Goal: Transaction & Acquisition: Purchase product/service

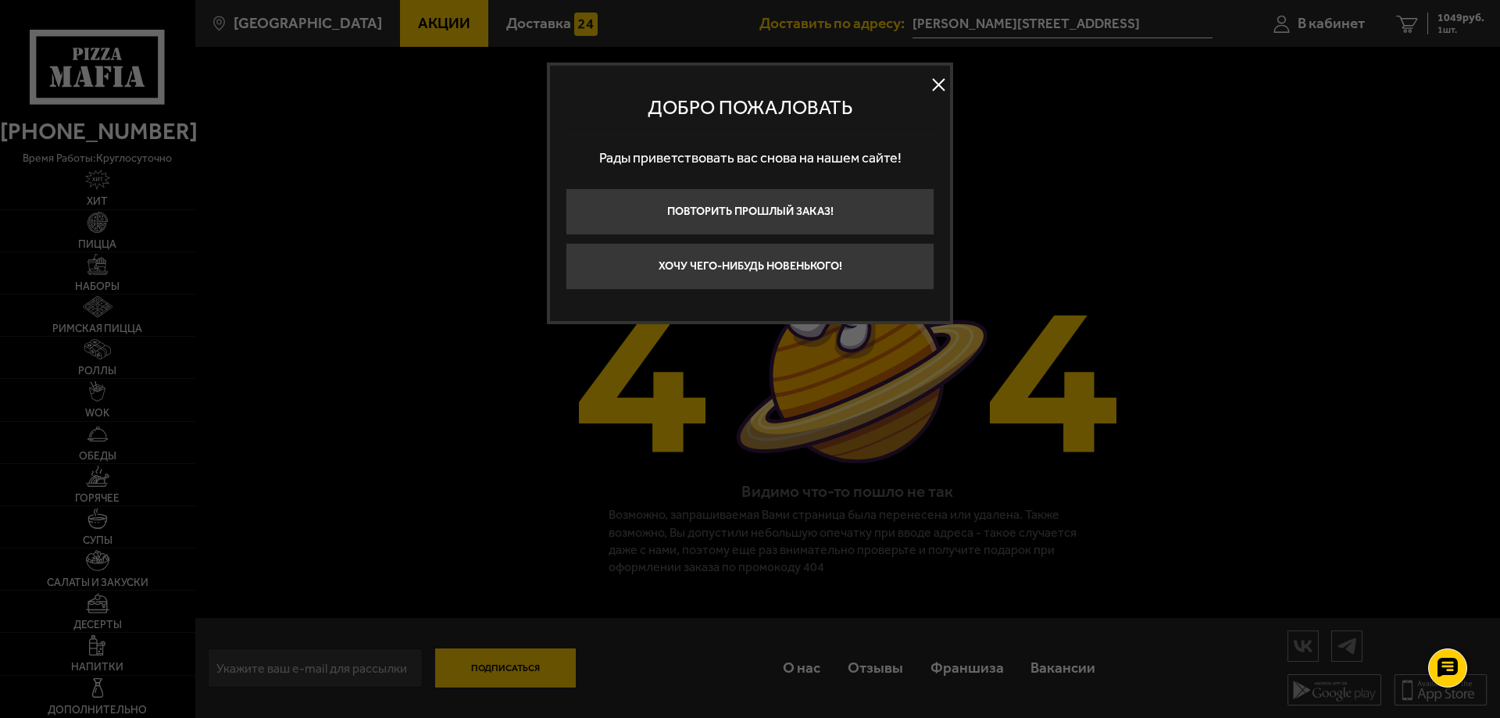
click at [111, 234] on div at bounding box center [750, 359] width 1500 height 718
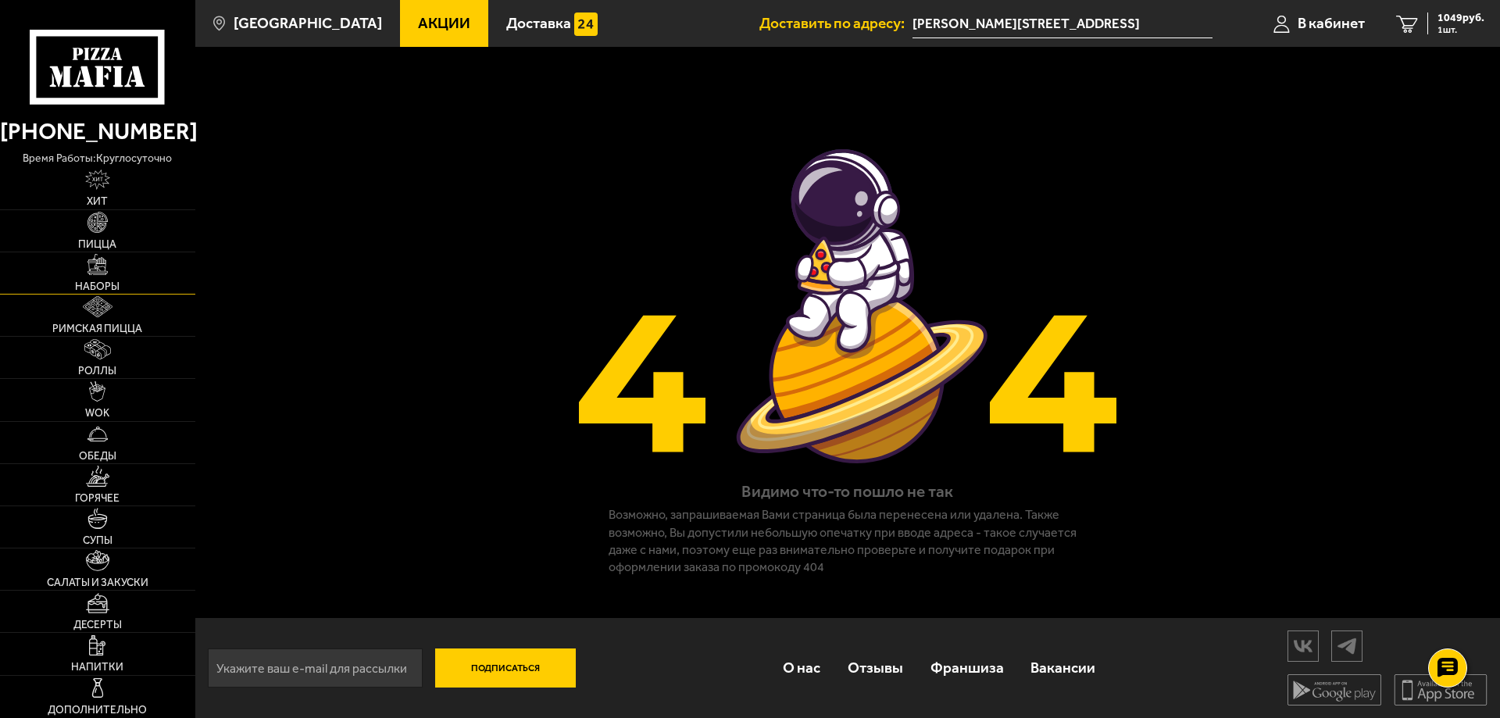
click at [146, 286] on link "Наборы" at bounding box center [97, 272] width 195 height 41
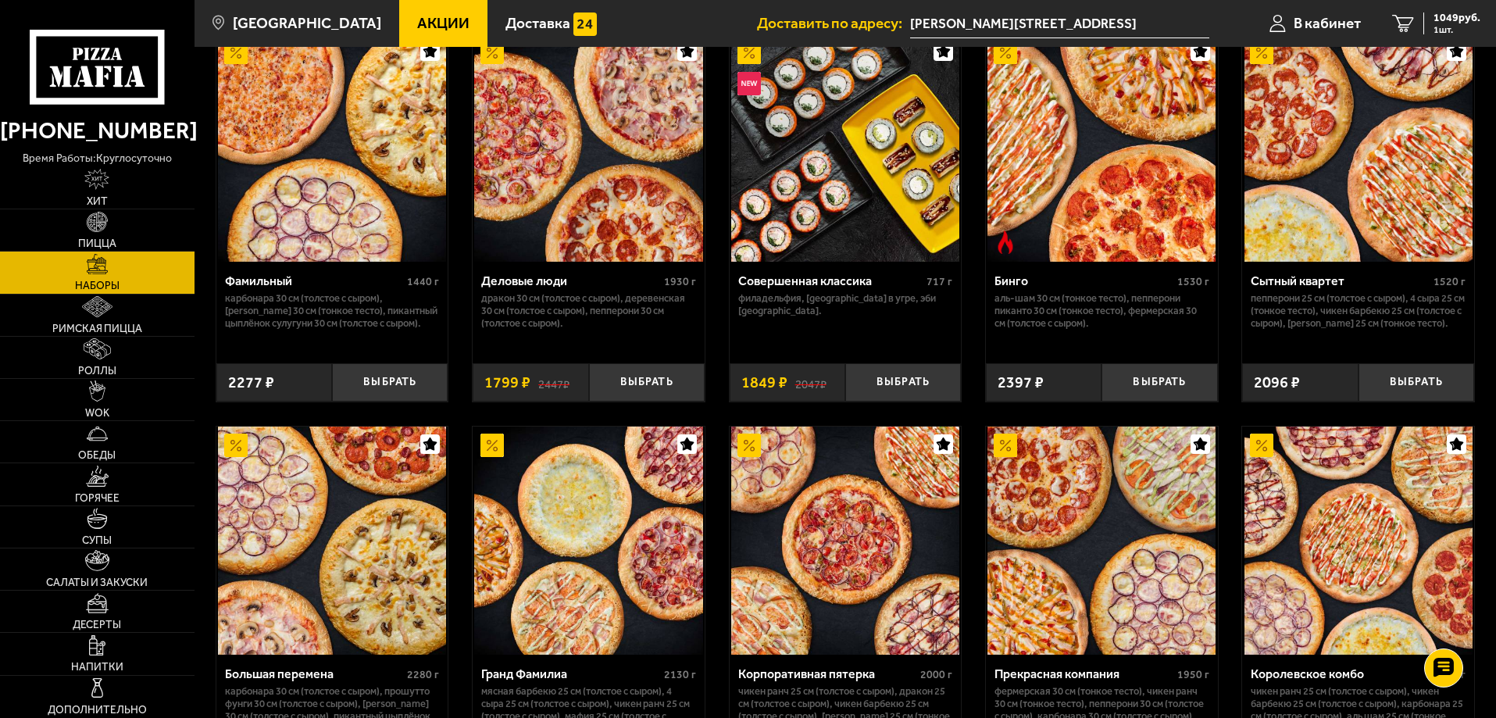
scroll to position [1822, 0]
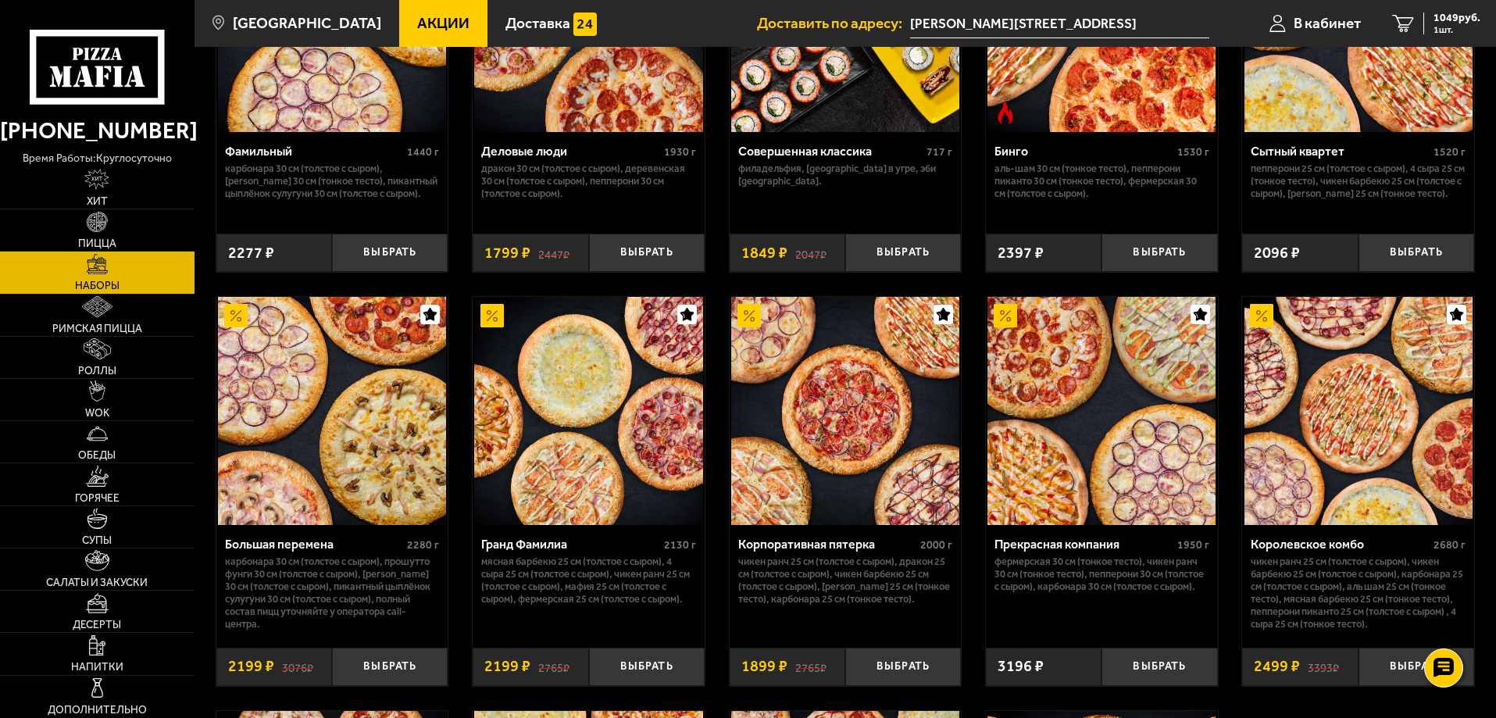
click at [1376, 418] on img at bounding box center [1358, 411] width 228 height 228
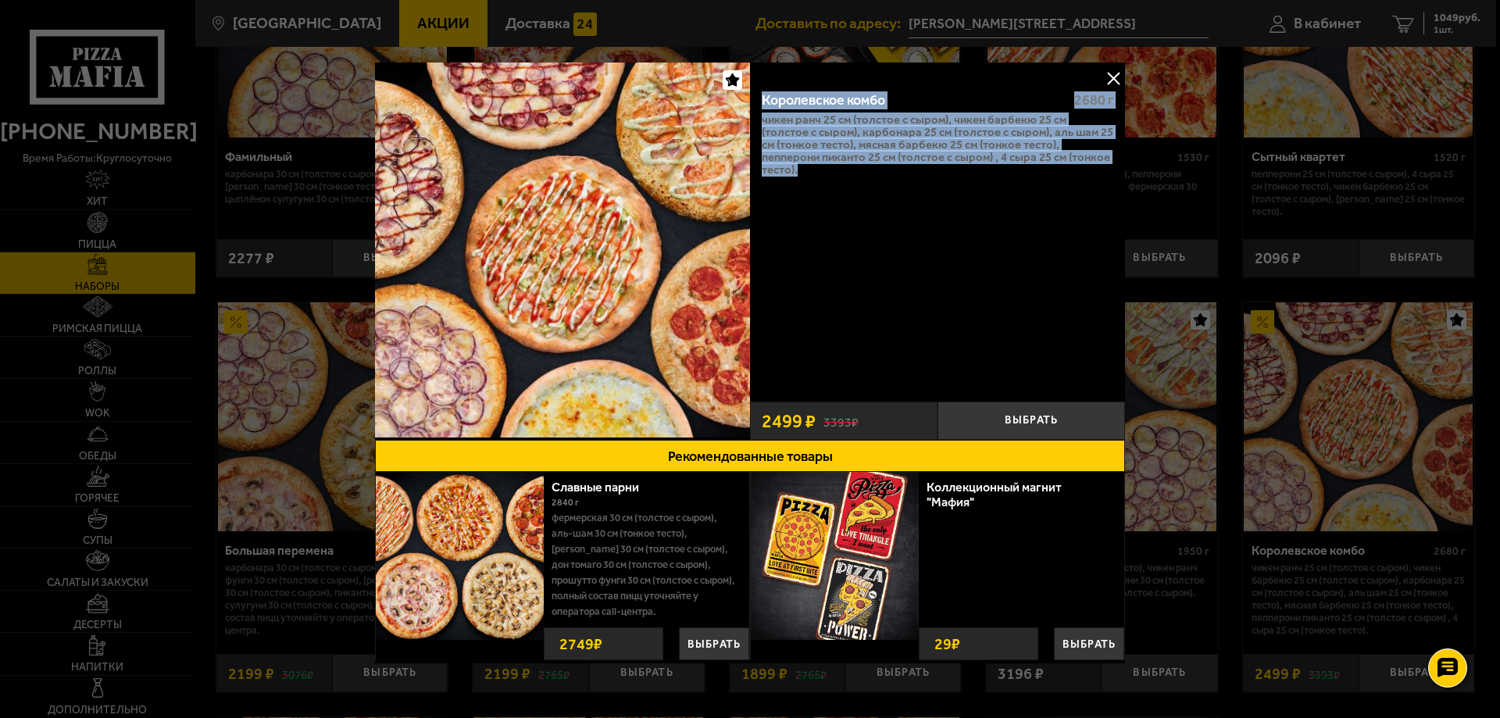
drag, startPoint x: 756, startPoint y: 87, endPoint x: 864, endPoint y: 197, distance: 154.1
click at [864, 197] on div "Королевское комбо 2680 г Чикен Ранч 25 см (толстое с сыром), Чикен Барбекю 25 с…" at bounding box center [937, 236] width 375 height 316
copy div "Королевское комбо 2680 г Чикен Ранч 25 см (толстое с сыром), Чикен Барбекю 25 с…"
click at [1108, 79] on button at bounding box center [1112, 77] width 23 height 23
